Goal: Information Seeking & Learning: Learn about a topic

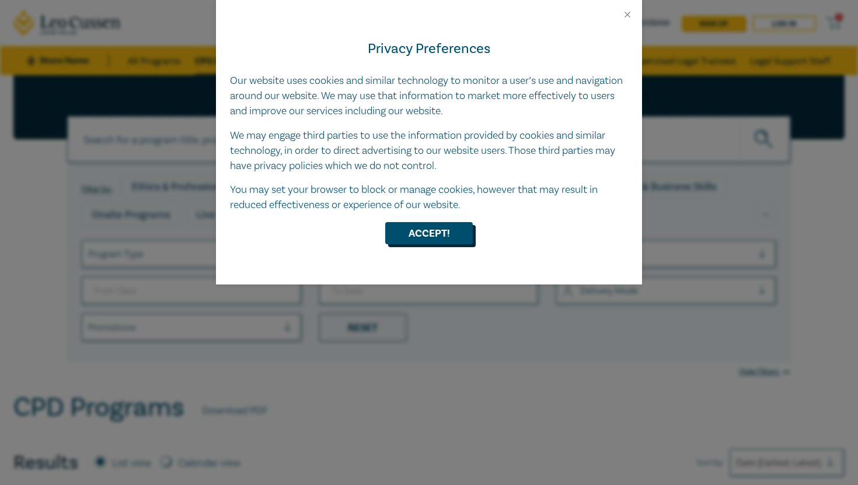
click at [438, 238] on button "Accept!" at bounding box center [429, 233] width 88 height 22
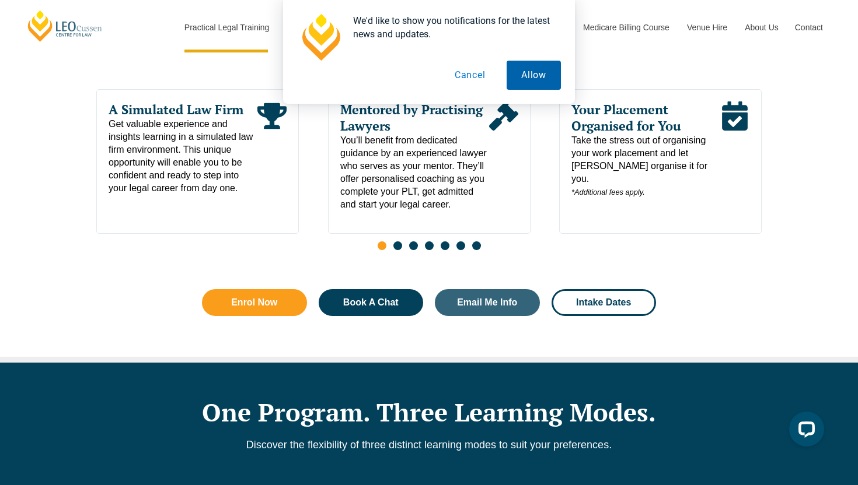
click at [512, 78] on button "Allow" at bounding box center [534, 75] width 54 height 29
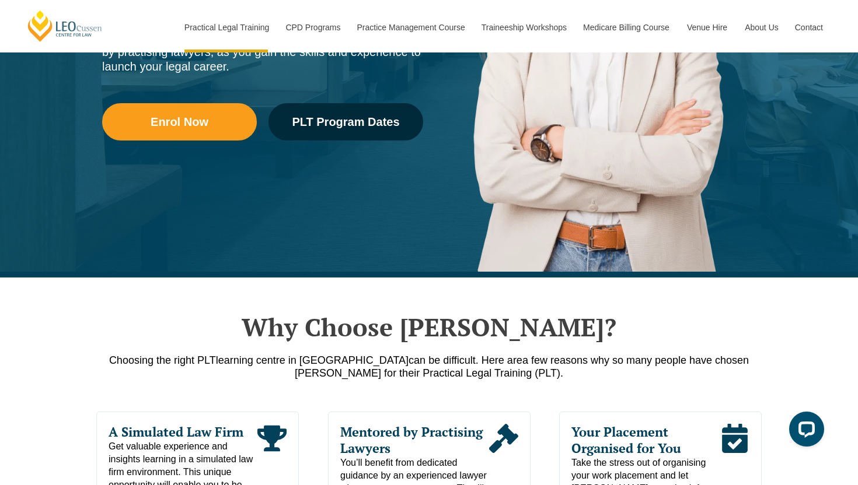
scroll to position [586, 0]
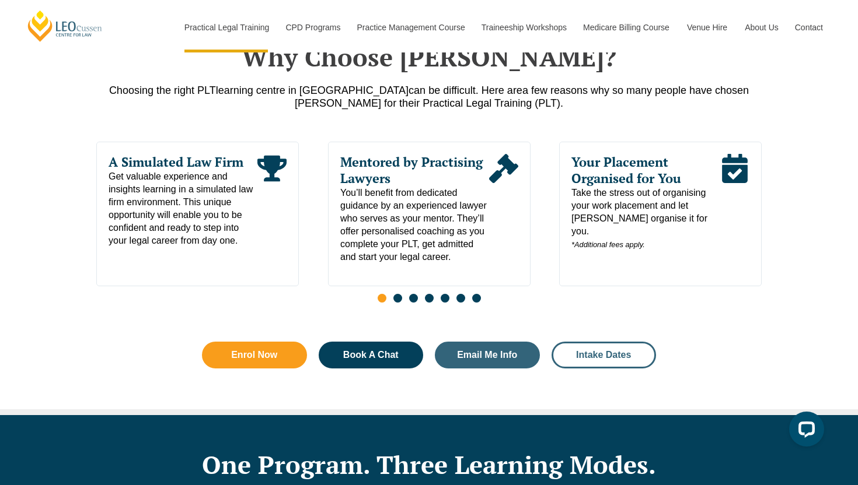
click at [608, 354] on span "Intake Dates" at bounding box center [603, 355] width 55 height 9
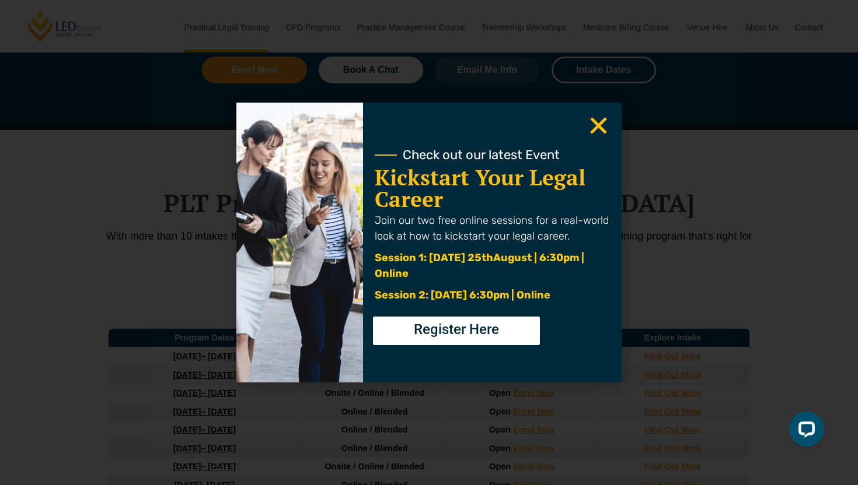
scroll to position [1523, 0]
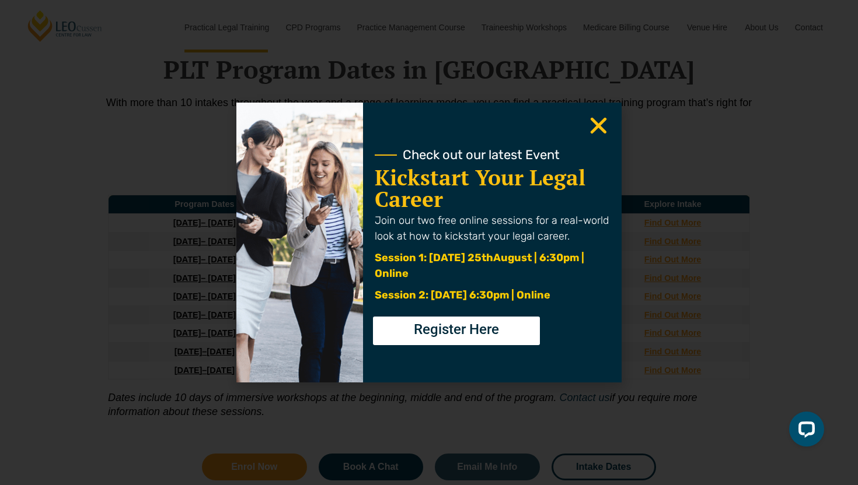
click at [600, 123] on use "Close" at bounding box center [599, 126] width 16 height 16
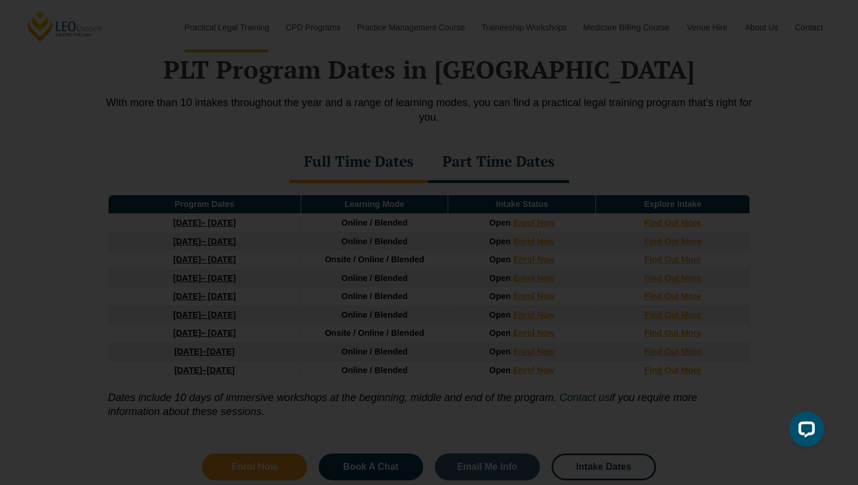
click at [606, 115] on icon "Close" at bounding box center [598, 125] width 23 height 23
